Goal: Task Accomplishment & Management: Manage account settings

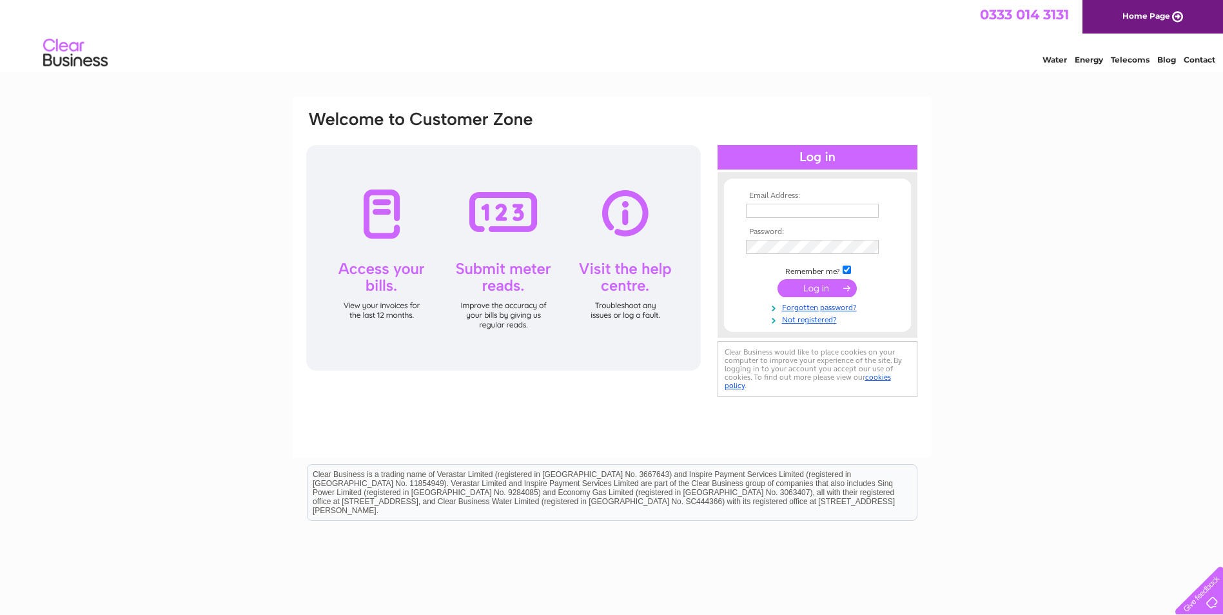
type input "[PERSON_NAME][EMAIL_ADDRESS][PERSON_NAME][DOMAIN_NAME]"
click at [814, 287] on input "submit" at bounding box center [816, 288] width 79 height 18
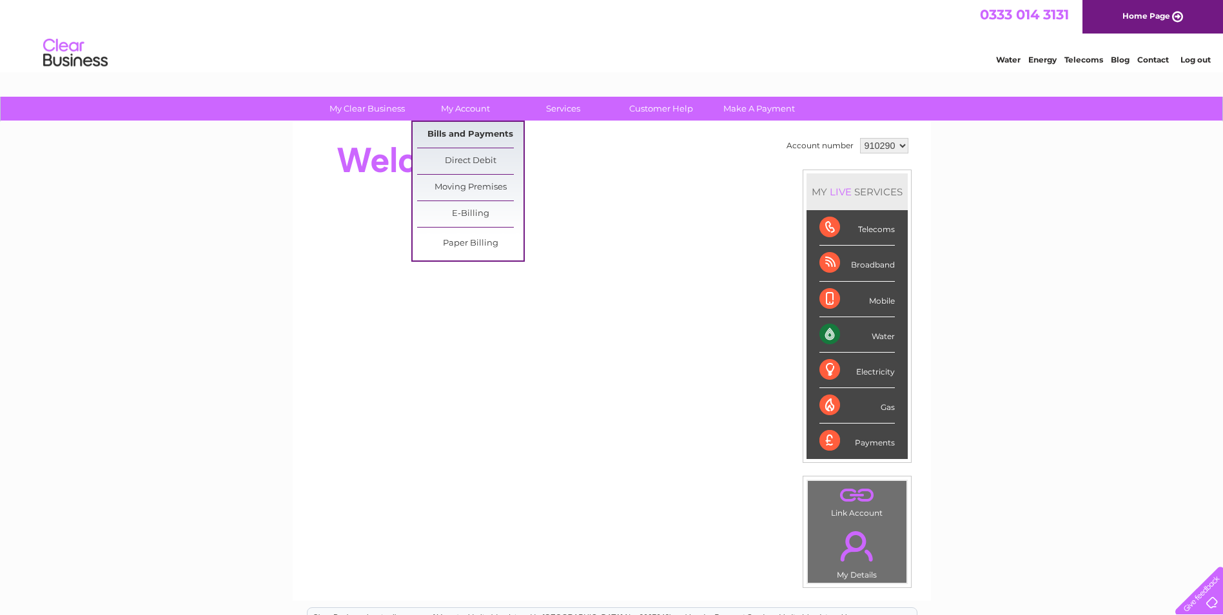
click at [463, 132] on link "Bills and Payments" at bounding box center [470, 135] width 106 height 26
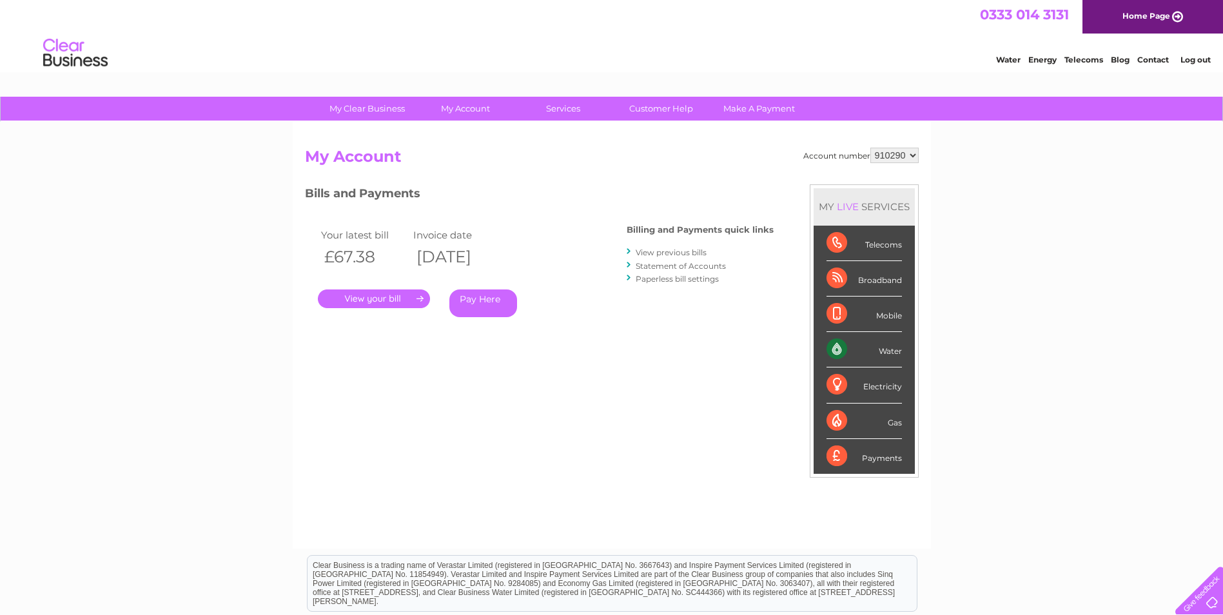
click at [400, 299] on link "." at bounding box center [374, 298] width 112 height 19
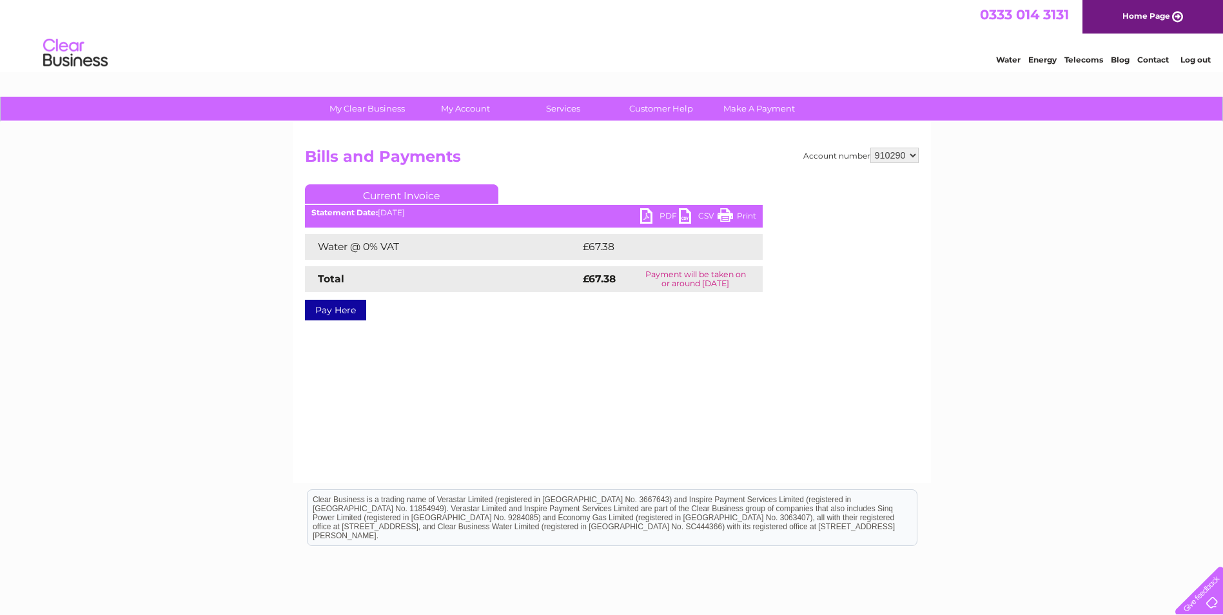
click at [654, 209] on link "PDF" at bounding box center [659, 217] width 39 height 19
